Goal: Transaction & Acquisition: Purchase product/service

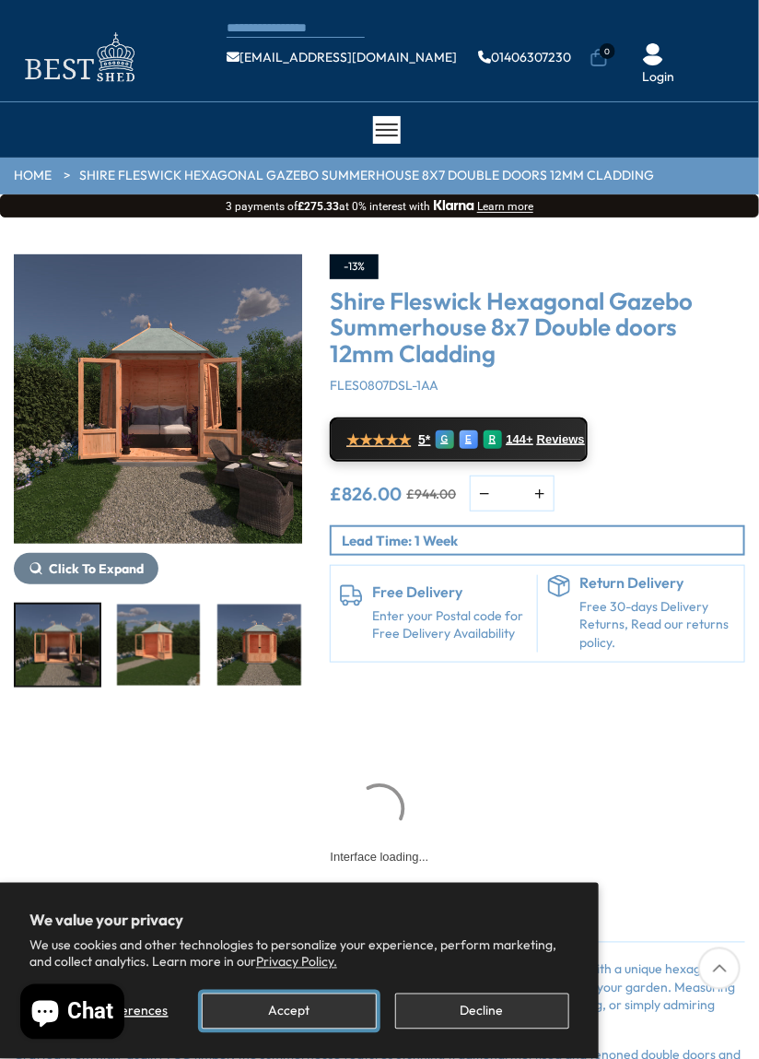
click at [340, 1019] on button "Accept" at bounding box center [289, 1012] width 174 height 36
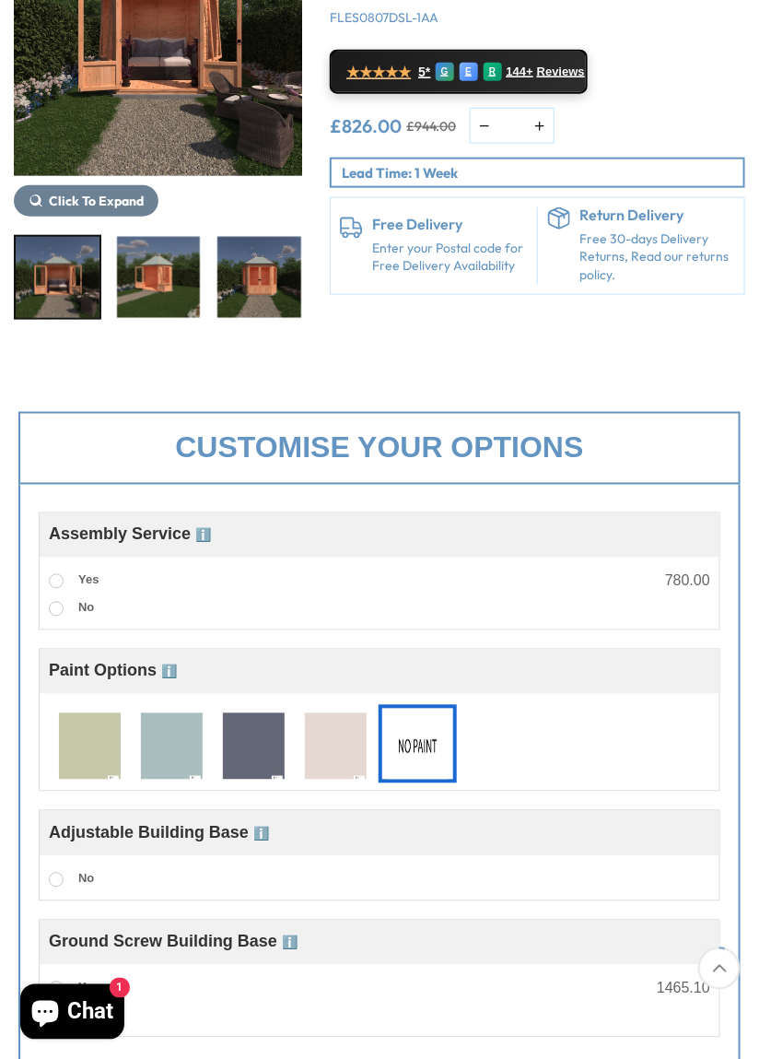
scroll to position [190, 0]
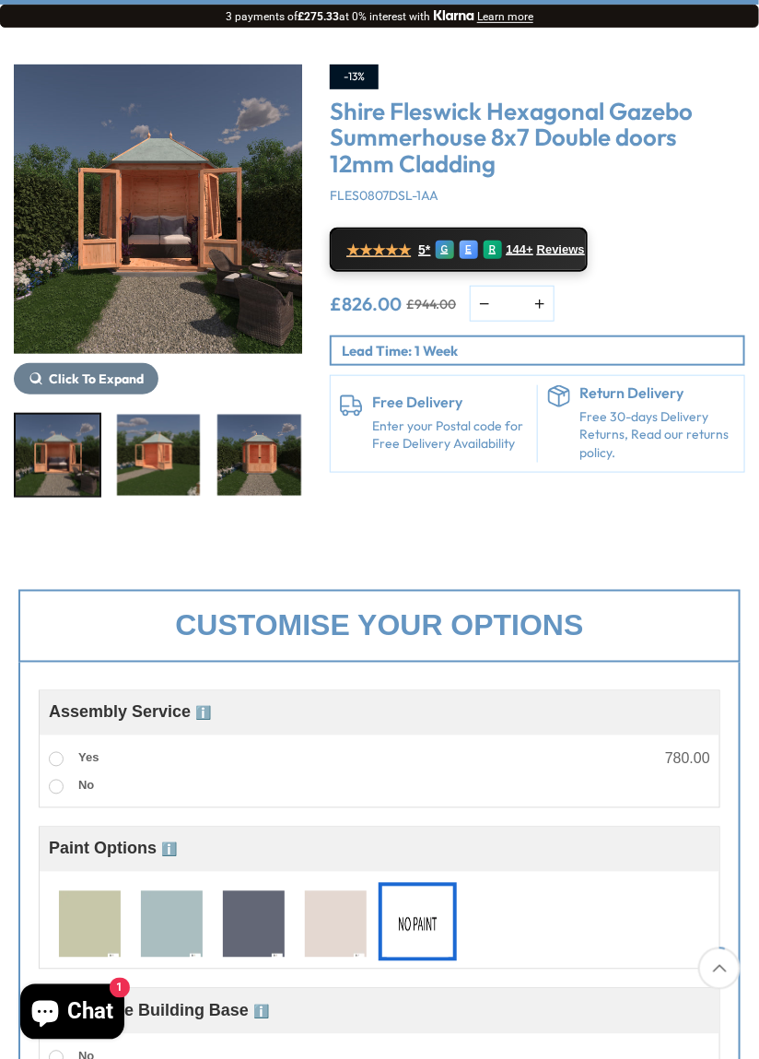
click at [264, 928] on img at bounding box center [254, 925] width 62 height 68
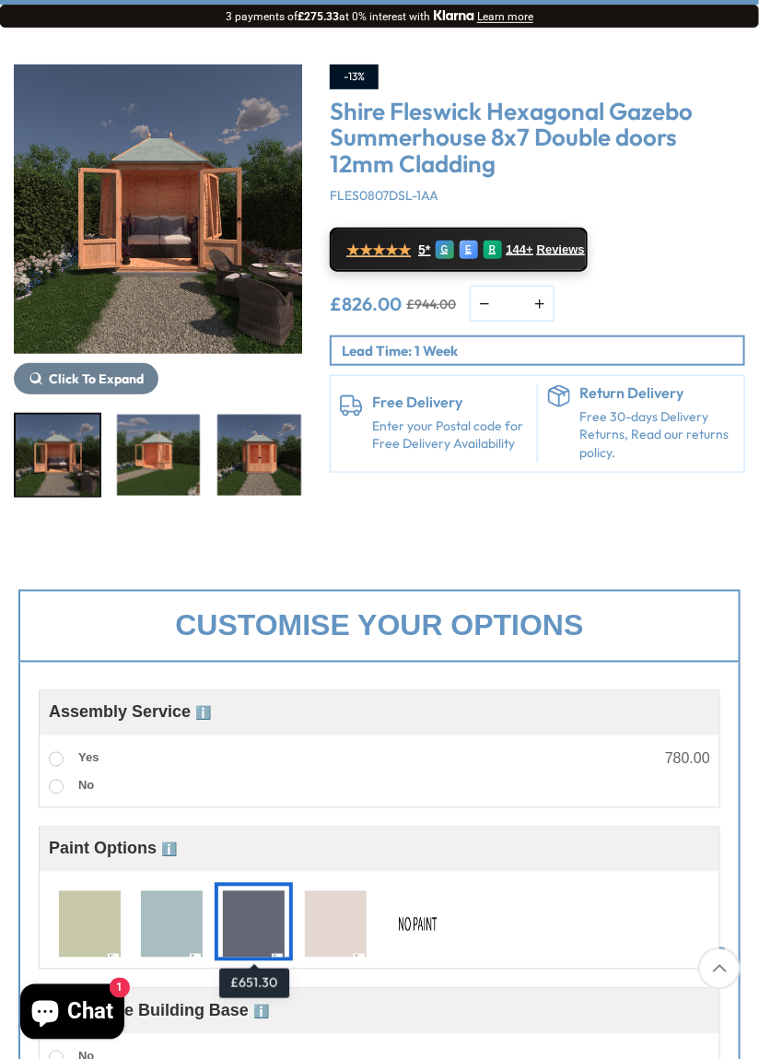
click at [68, 465] on img "1 / 9" at bounding box center [58, 455] width 84 height 81
click at [165, 466] on img "2 / 9" at bounding box center [159, 455] width 84 height 81
click at [176, 461] on img "2 / 9" at bounding box center [159, 455] width 84 height 81
click at [225, 295] on img "1 / 9" at bounding box center [158, 209] width 289 height 289
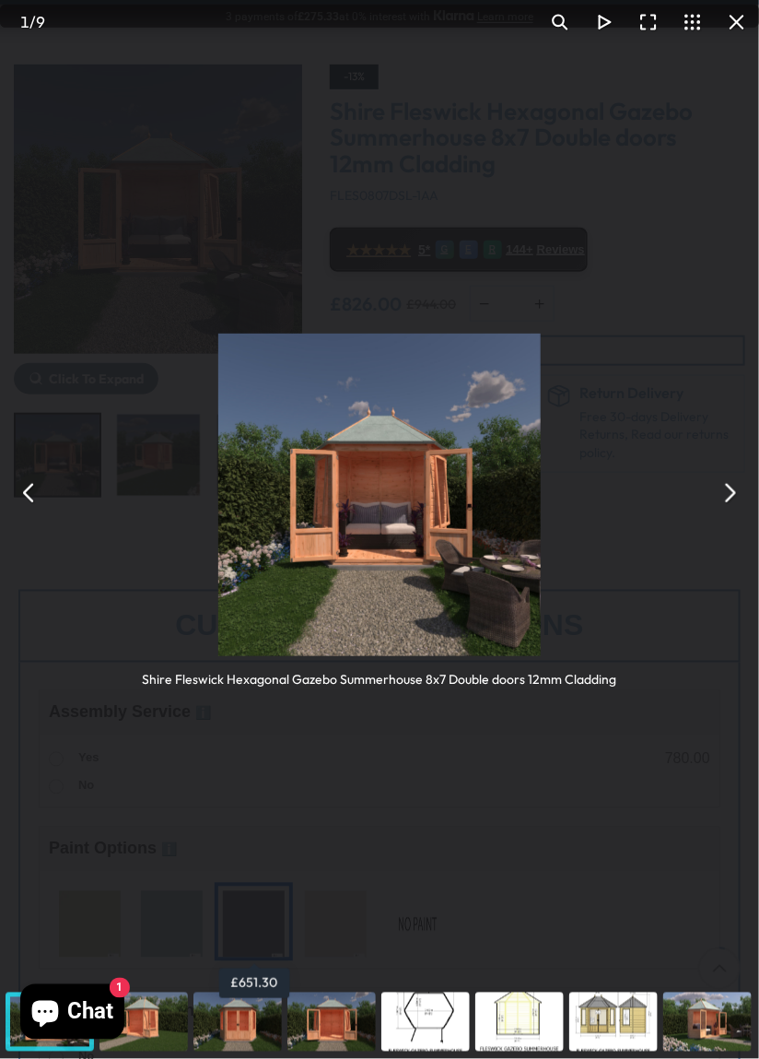
click at [729, 500] on button "You can close this modal content with the ESC key" at bounding box center [730, 493] width 44 height 44
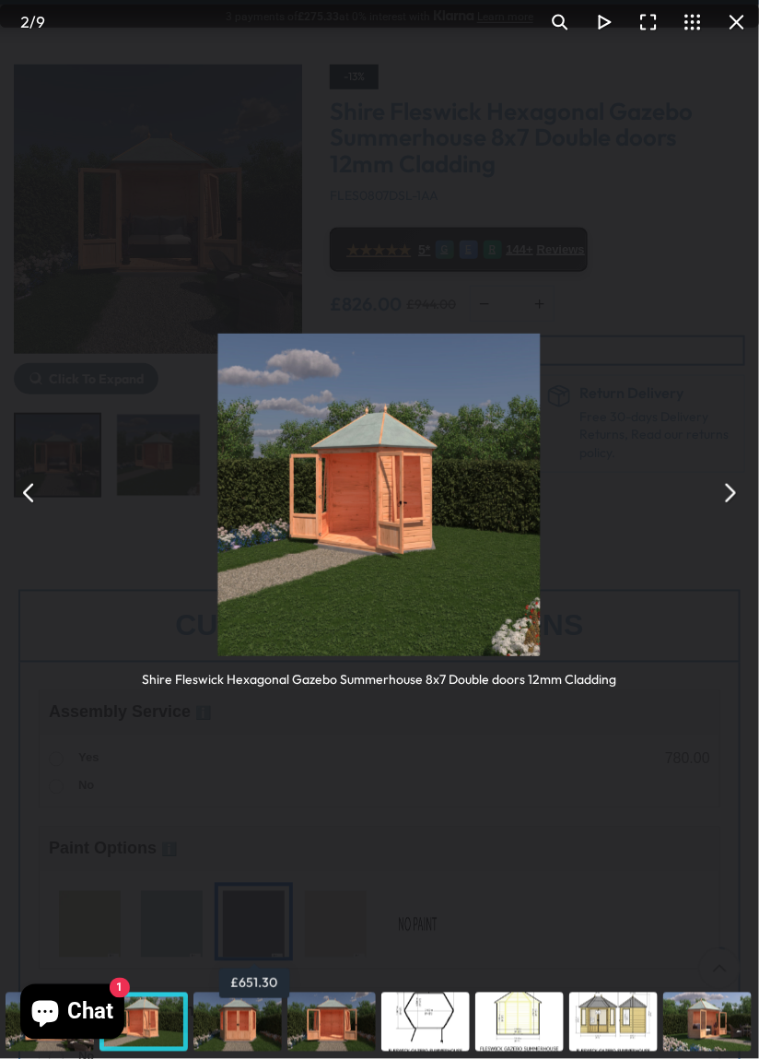
click at [732, 507] on button "You can close this modal content with the ESC key" at bounding box center [730, 493] width 44 height 44
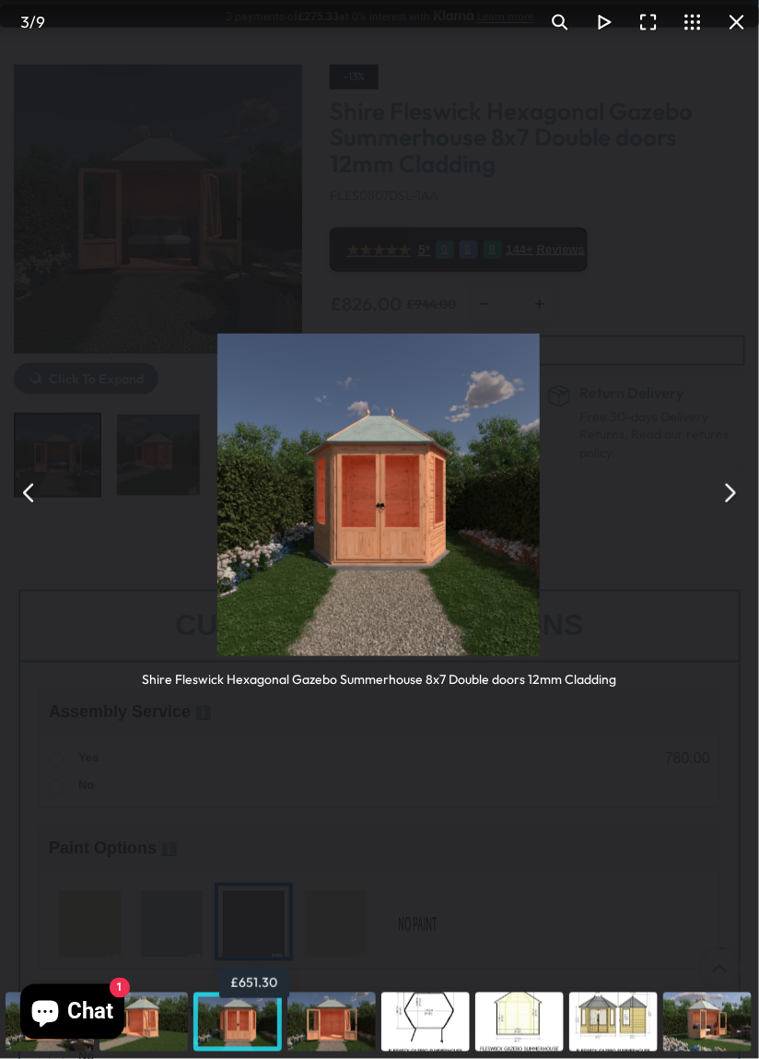
click at [751, 504] on div "Shire Fleswick Hexagonal Gazebo Summerhouse 8x7 Double doors 12mm Cladding" at bounding box center [379, 492] width 759 height 985
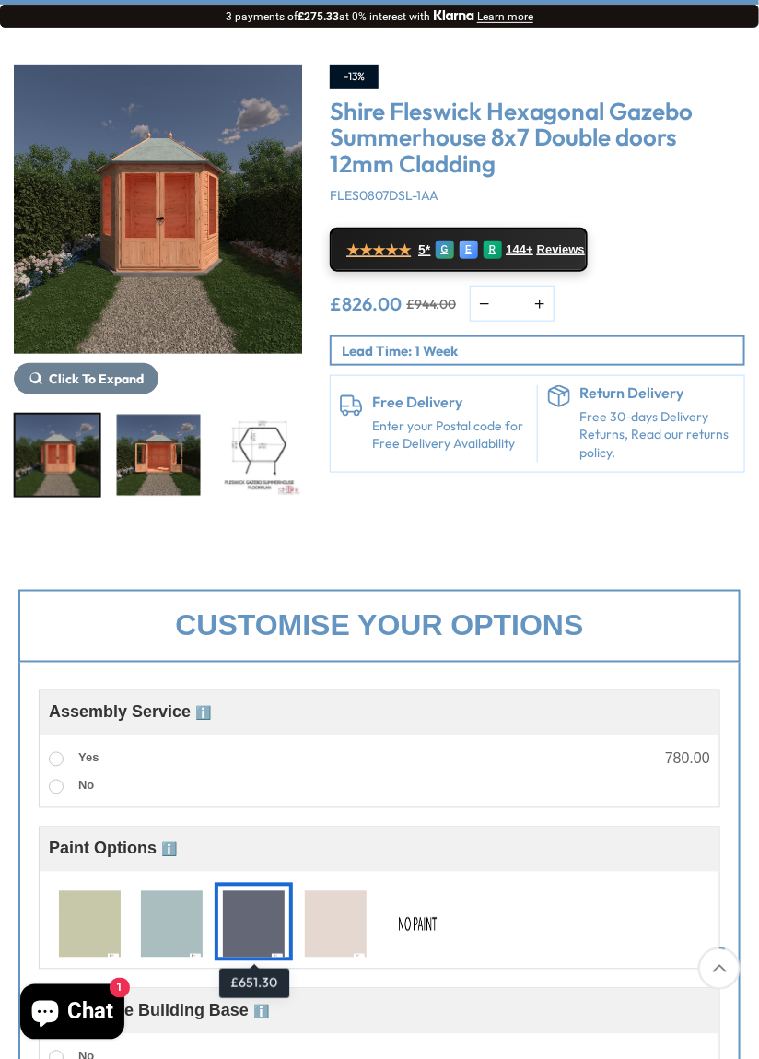
click at [271, 458] on img "5 / 9" at bounding box center [260, 455] width 84 height 81
click at [154, 457] on img "4 / 9" at bounding box center [159, 455] width 84 height 81
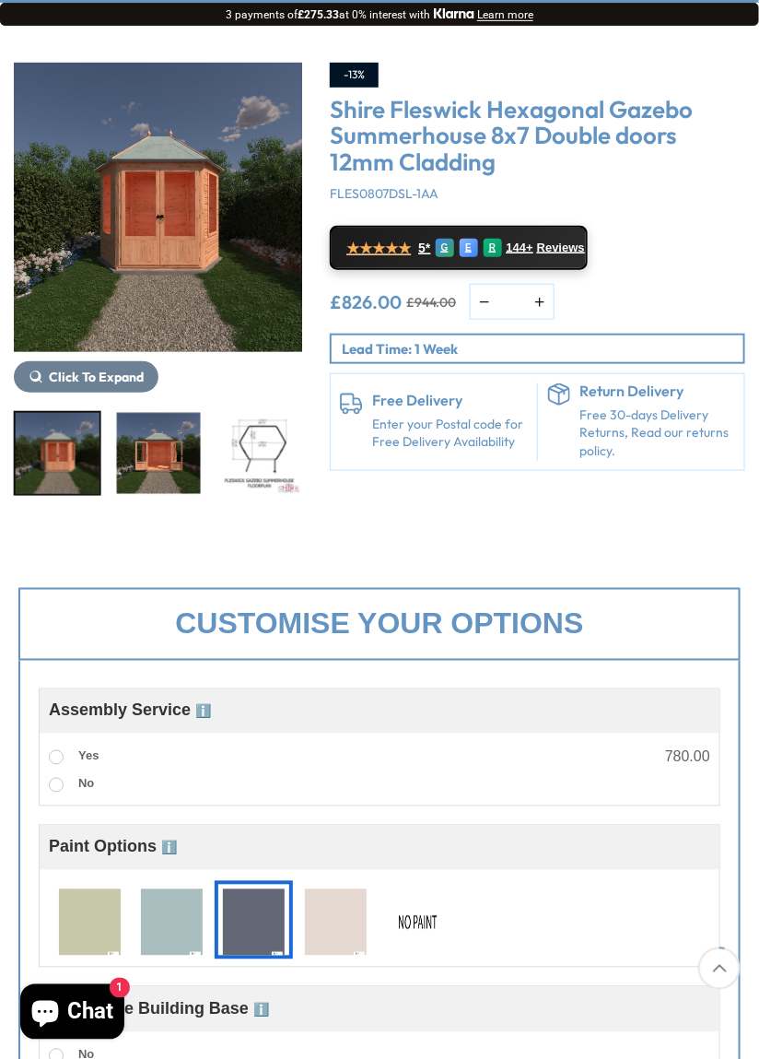
scroll to position [190, 0]
